Goal: Browse casually

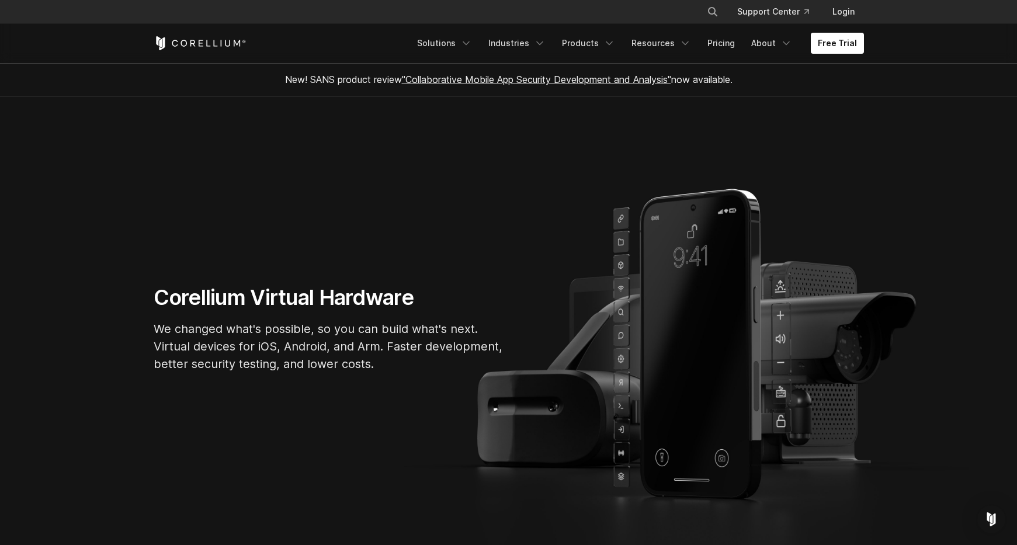
drag, startPoint x: 664, startPoint y: 251, endPoint x: 1007, endPoint y: 254, distance: 342.8
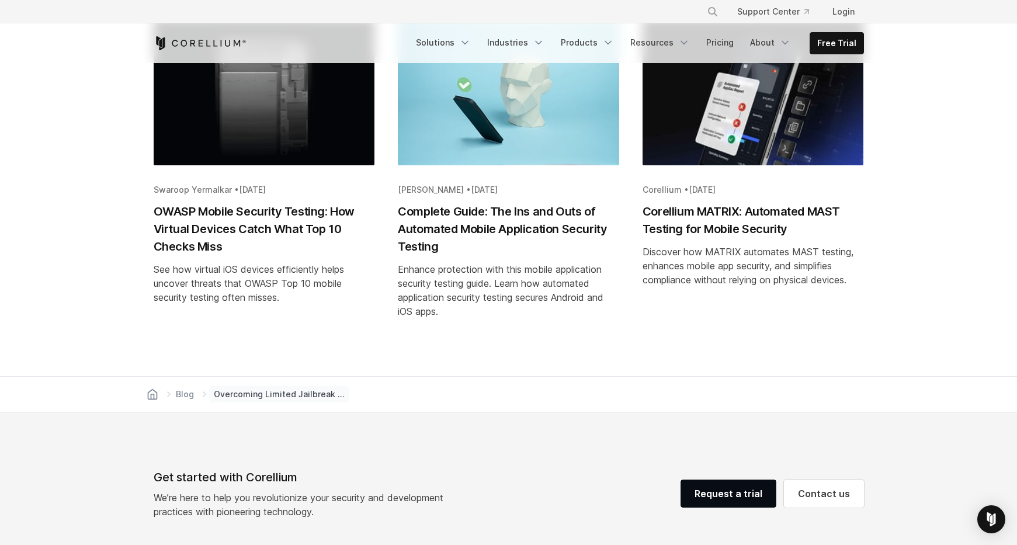
scroll to position [1929, 0]
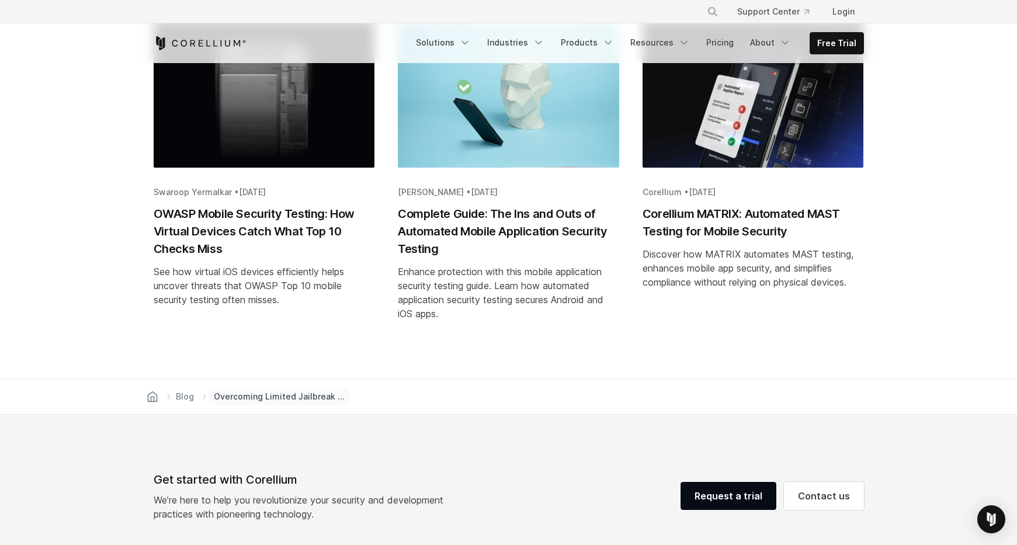
click at [217, 44] on icon "Corellium Home" at bounding box center [200, 43] width 93 height 14
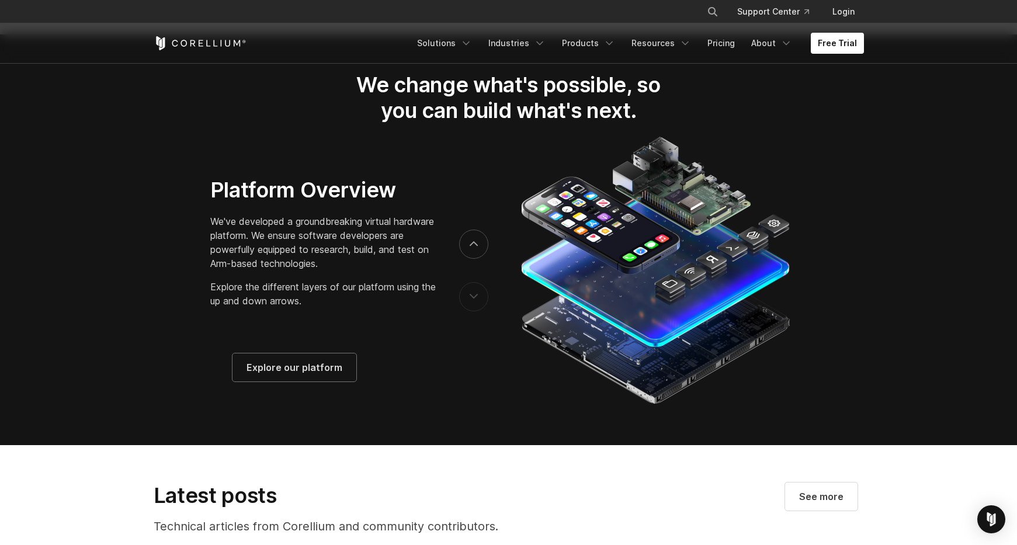
scroll to position [1869, 0]
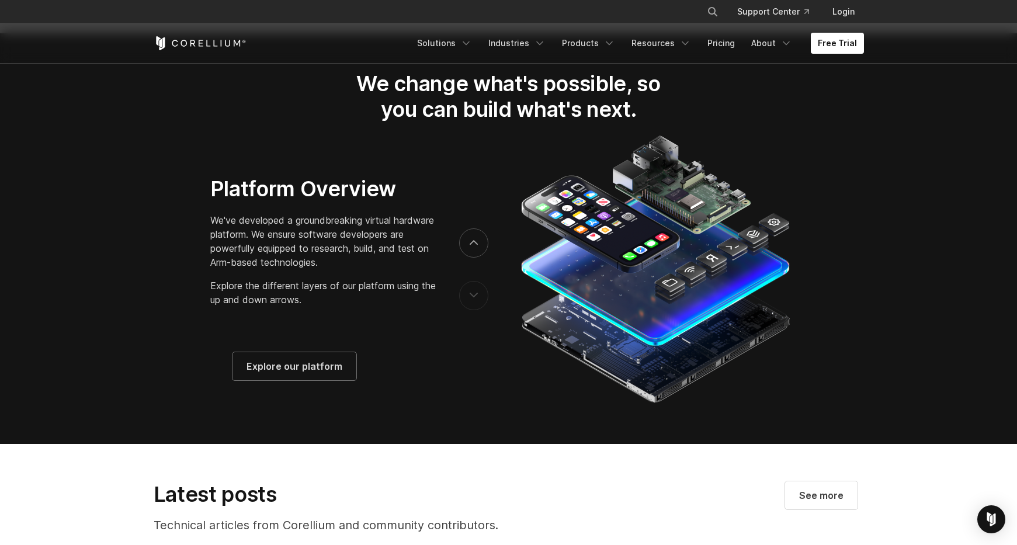
drag, startPoint x: 644, startPoint y: 263, endPoint x: 364, endPoint y: 6, distance: 379.5
